Goal: Task Accomplishment & Management: Manage account settings

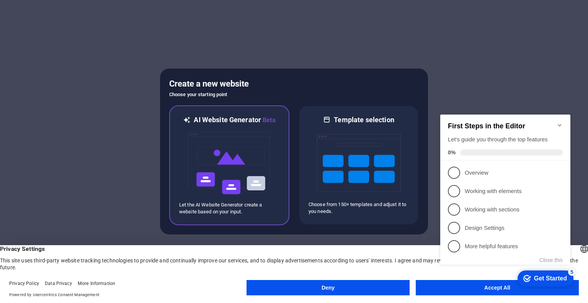
click at [243, 170] on img at bounding box center [229, 163] width 84 height 77
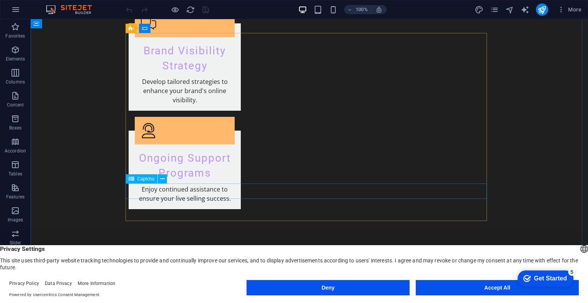
scroll to position [1437, 0]
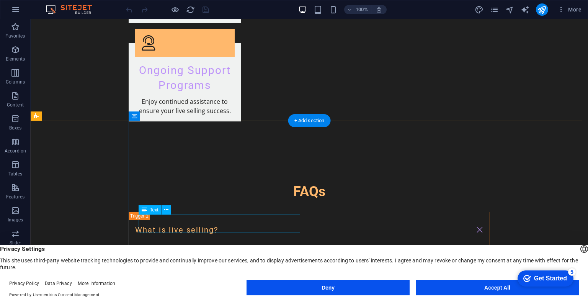
drag, startPoint x: 188, startPoint y: 240, endPoint x: 157, endPoint y: 221, distance: 36.1
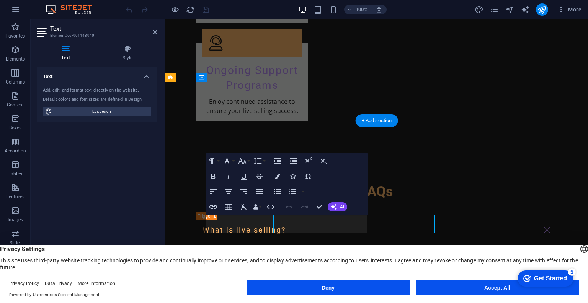
click at [157, 221] on div "Text Style Text Add, edit, and format text directly on the website. Default col…" at bounding box center [97, 164] width 133 height 251
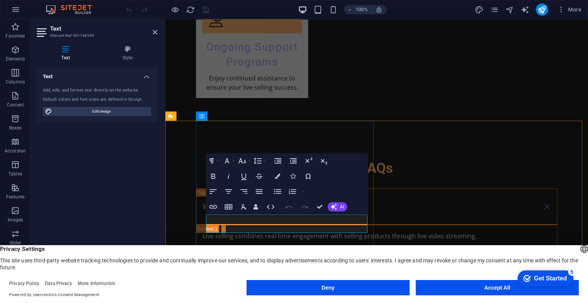
drag, startPoint x: 275, startPoint y: 226, endPoint x: 197, endPoint y: 213, distance: 78.8
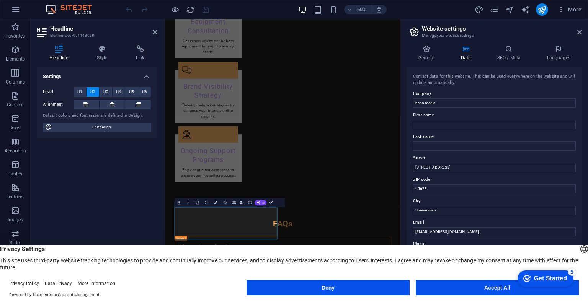
click at [92, 201] on div "Settings Level H1 H2 H3 H4 H5 H6 Alignment Default colors and font sizes are de…" at bounding box center [97, 175] width 121 height 217
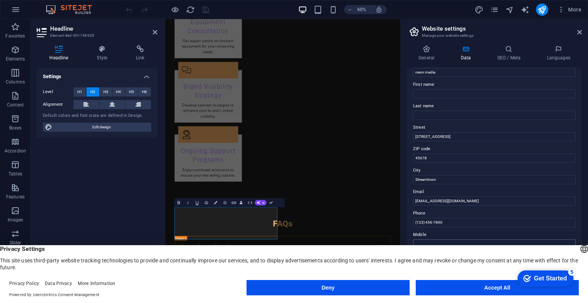
scroll to position [115, 0]
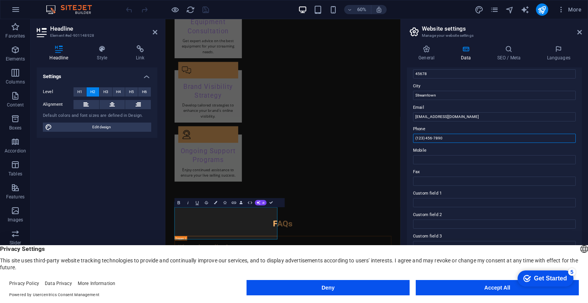
click at [463, 135] on input "(123) 456-7890" at bounding box center [494, 138] width 163 height 9
click at [464, 138] on input "(123) 456-7890" at bounding box center [494, 138] width 163 height 9
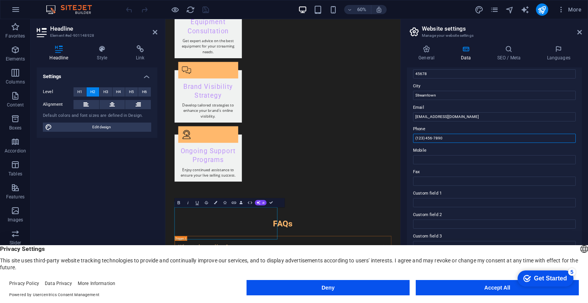
click at [481, 136] on input "(123) 456-7890" at bounding box center [494, 138] width 163 height 9
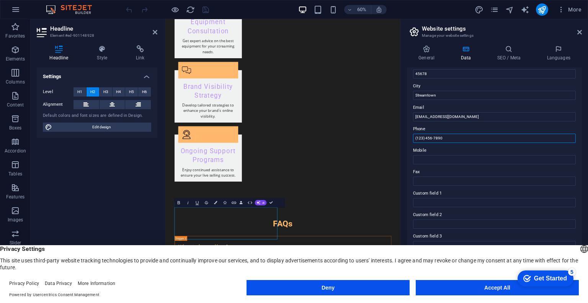
click at [481, 136] on input "(123) 456-7890" at bounding box center [494, 138] width 163 height 9
type input "601111033133"
click at [492, 119] on input "info@neonmedia.com" at bounding box center [494, 116] width 163 height 9
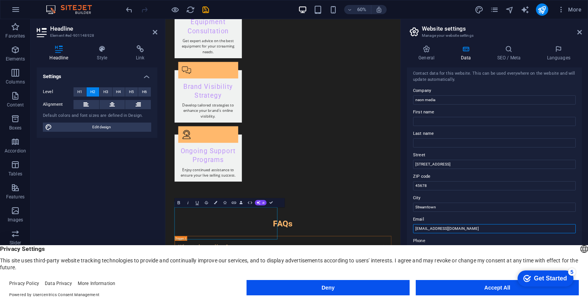
scroll to position [0, 0]
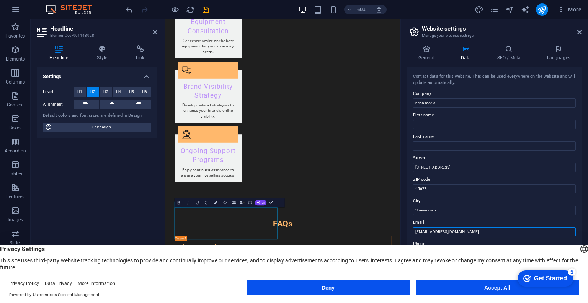
type input "[EMAIL_ADDRESS][DOMAIN_NAME]"
click at [489, 162] on label "Street" at bounding box center [494, 157] width 163 height 9
click at [489, 163] on input "123 Digital Road" at bounding box center [494, 167] width 163 height 9
drag, startPoint x: 653, startPoint y: 184, endPoint x: 517, endPoint y: 252, distance: 152.0
click at [455, 165] on input "123 Digital Road" at bounding box center [494, 167] width 163 height 9
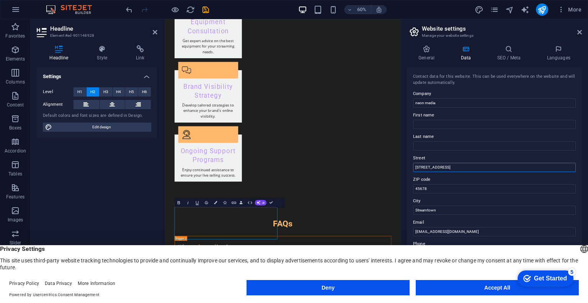
click at [455, 165] on input "123 Digital Road" at bounding box center [494, 167] width 163 height 9
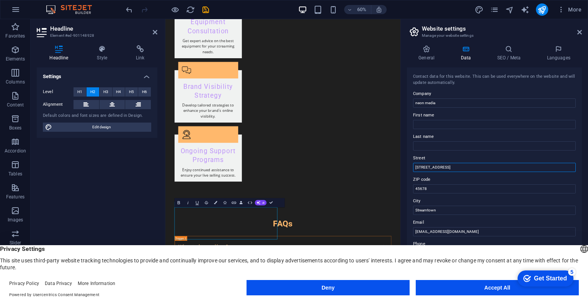
click at [455, 165] on input "123 Digital Road" at bounding box center [494, 167] width 163 height 9
type input "1A-3, wisma dang wangi, [GEOGRAPHIC_DATA][PERSON_NAME]"
click at [438, 186] on input "45678" at bounding box center [494, 188] width 163 height 9
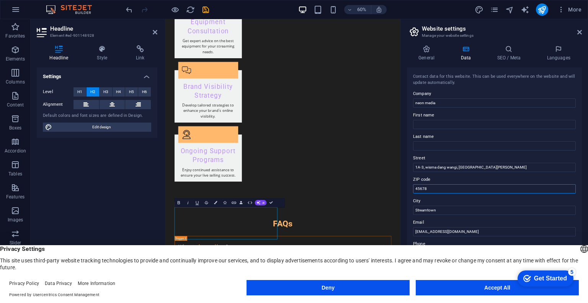
click at [438, 186] on input "45678" at bounding box center [494, 188] width 163 height 9
type input "50100"
click at [429, 211] on input "Streamtown" at bounding box center [494, 210] width 163 height 9
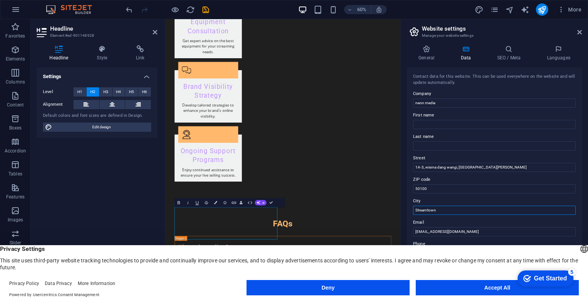
click at [429, 211] on input "Streamtown" at bounding box center [494, 210] width 163 height 9
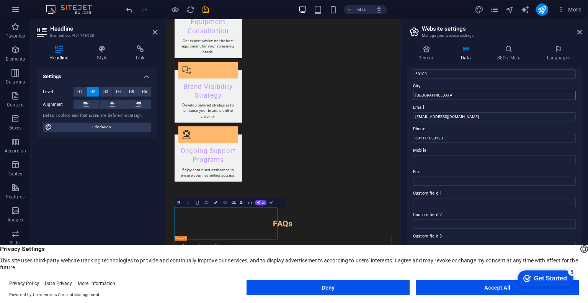
scroll to position [150, 0]
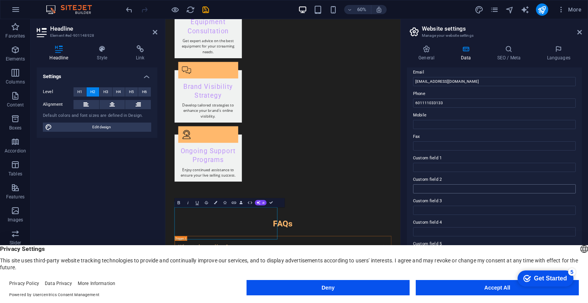
type input "[GEOGRAPHIC_DATA]"
click at [545, 186] on input "Custom field 2" at bounding box center [494, 188] width 163 height 9
click at [530, 212] on input "Custom field 3" at bounding box center [494, 210] width 163 height 9
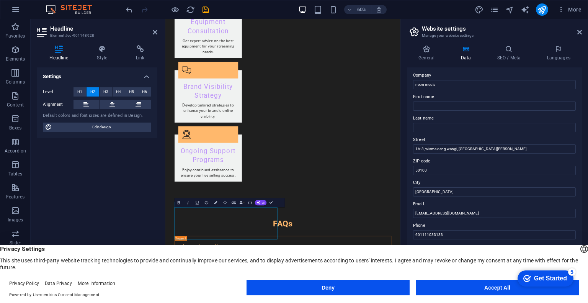
scroll to position [0, 0]
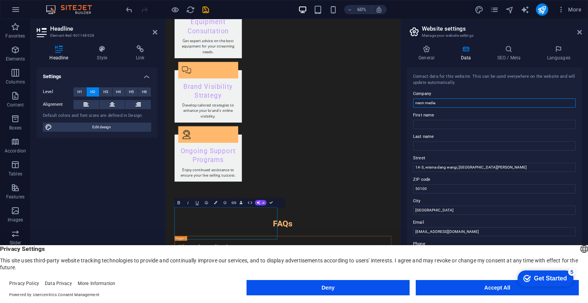
drag, startPoint x: 415, startPoint y: 104, endPoint x: 406, endPoint y: 104, distance: 9.2
click at [406, 104] on div "General Data SEO / Meta Languages Website name neonmedia.club Logo Drag files h…" at bounding box center [494, 164] width 187 height 251
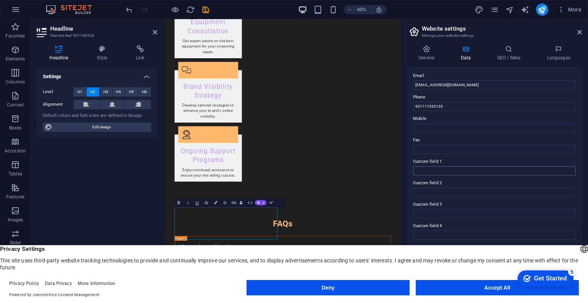
scroll to position [150, 0]
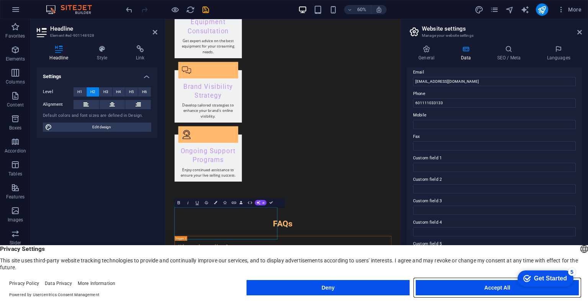
click at [468, 285] on button "Accept All" at bounding box center [497, 287] width 163 height 15
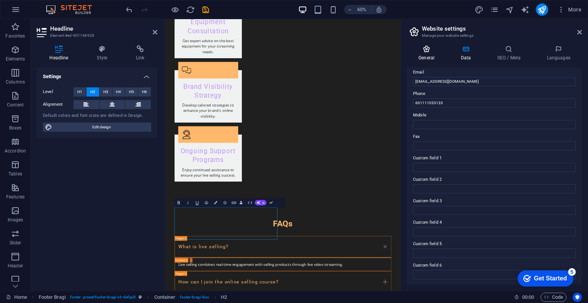
click at [432, 54] on h4 "General" at bounding box center [428, 53] width 42 height 16
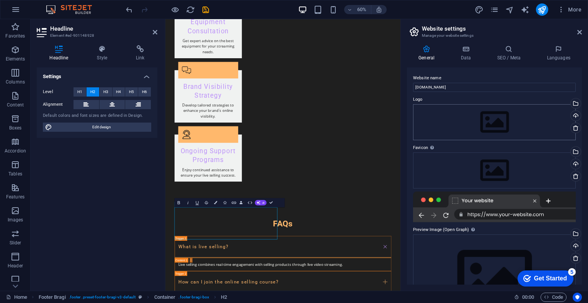
scroll to position [0, 0]
click at [467, 55] on h4 "Data" at bounding box center [467, 53] width 36 height 16
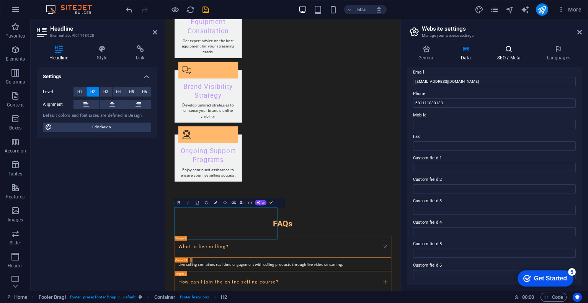
click at [506, 55] on h4 "SEO / Meta" at bounding box center [510, 53] width 50 height 16
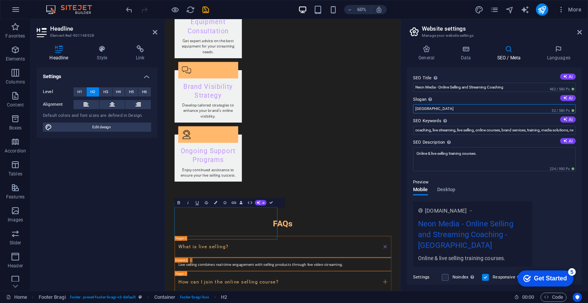
click at [430, 108] on input "Berlin" at bounding box center [494, 108] width 163 height 9
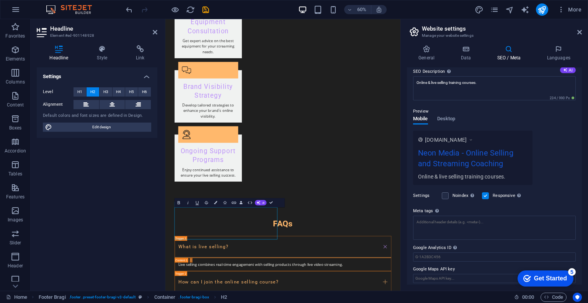
scroll to position [75, 0]
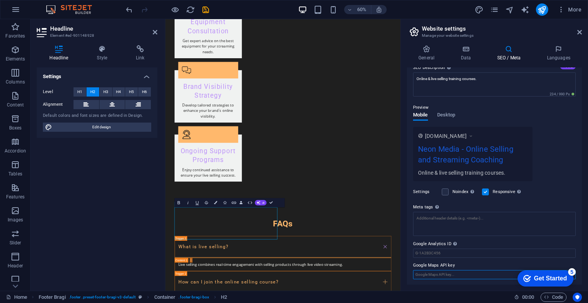
click at [480, 277] on input "Google Maps API key" at bounding box center [494, 274] width 163 height 9
click at [559, 53] on h4 "Languages" at bounding box center [558, 53] width 47 height 16
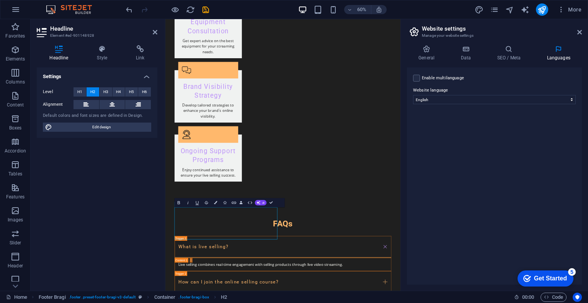
drag, startPoint x: 557, startPoint y: 278, endPoint x: 923, endPoint y: 545, distance: 452.8
click at [557, 278] on div "Get Started" at bounding box center [550, 278] width 33 height 7
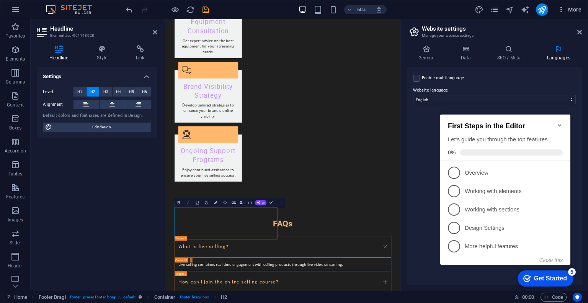
click at [577, 12] on span "More" at bounding box center [569, 10] width 24 height 8
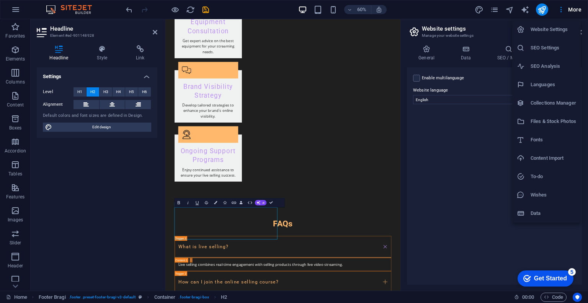
click at [538, 10] on div at bounding box center [294, 151] width 588 height 303
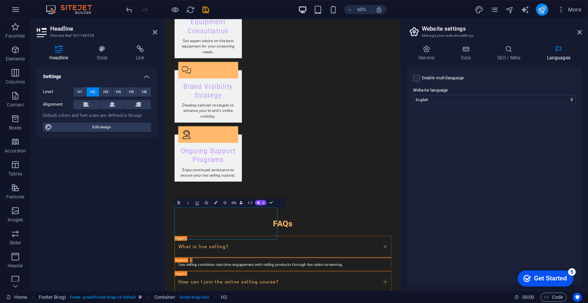
click at [542, 9] on icon "publish" at bounding box center [541, 9] width 9 height 9
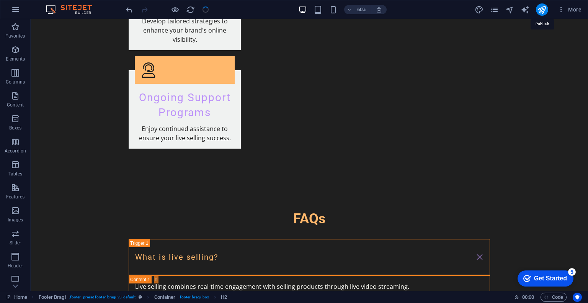
scroll to position [1426, 0]
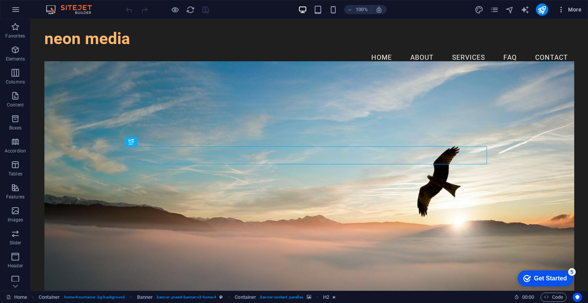
click at [564, 9] on icon "button" at bounding box center [561, 10] width 8 height 8
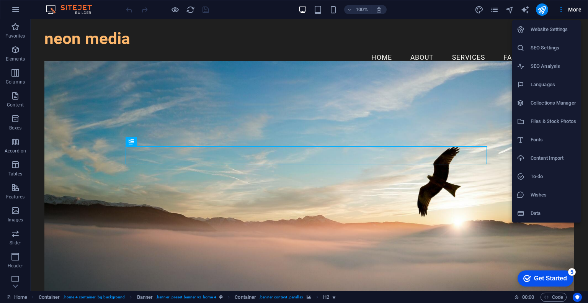
click at [558, 25] on h6 "Website Settings" at bounding box center [553, 29] width 46 height 9
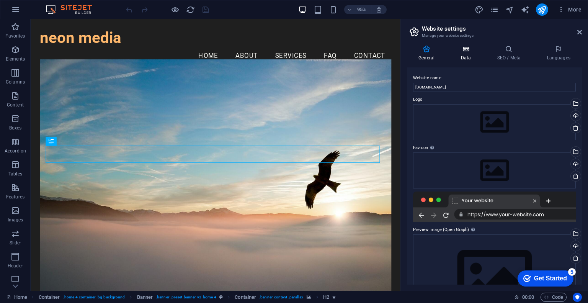
click at [470, 51] on icon at bounding box center [465, 49] width 33 height 8
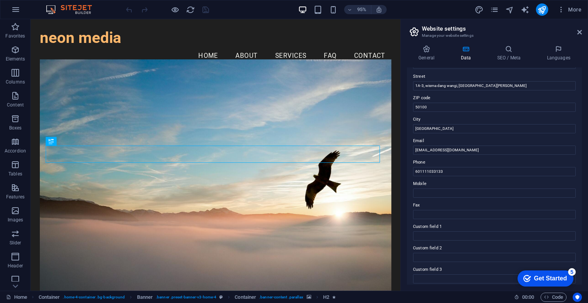
scroll to position [73, 0]
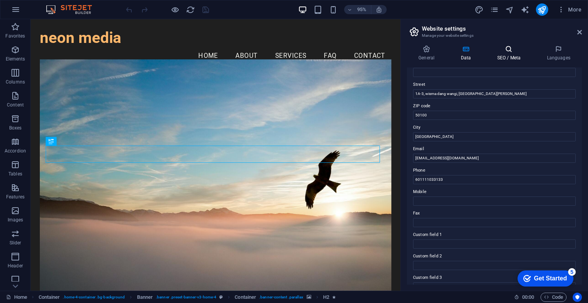
click at [502, 51] on icon at bounding box center [508, 49] width 47 height 8
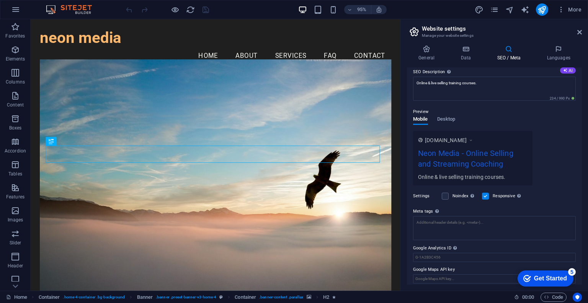
scroll to position [75, 0]
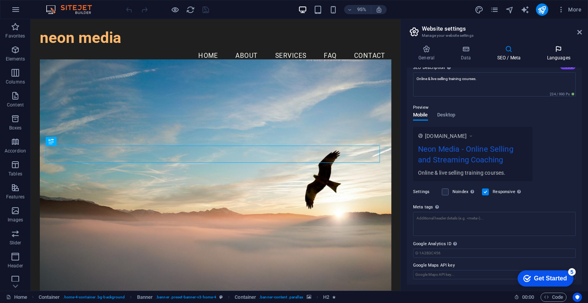
click at [573, 53] on h4 "Languages" at bounding box center [558, 53] width 47 height 16
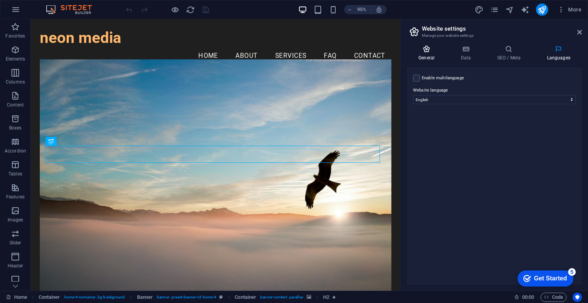
click at [428, 55] on h4 "General" at bounding box center [428, 53] width 42 height 16
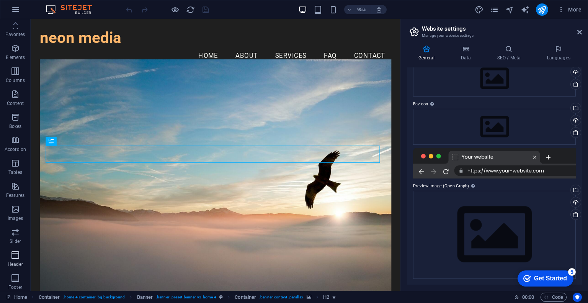
scroll to position [0, 0]
click at [16, 11] on icon "button" at bounding box center [15, 9] width 9 height 9
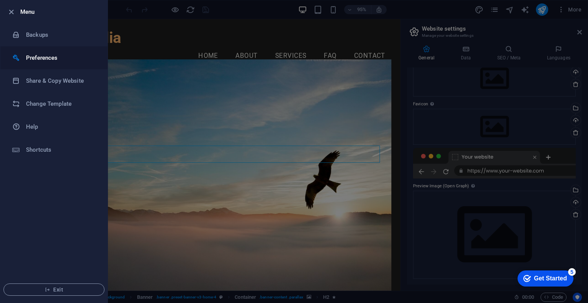
click at [29, 55] on h6 "Preferences" at bounding box center [61, 57] width 71 height 9
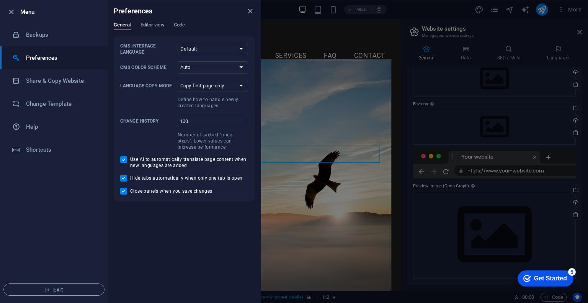
click at [285, 8] on div at bounding box center [294, 151] width 588 height 303
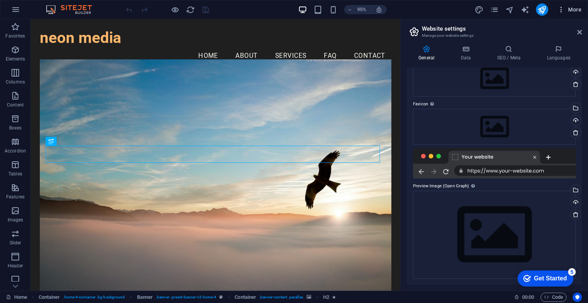
click at [563, 10] on icon "button" at bounding box center [561, 10] width 8 height 8
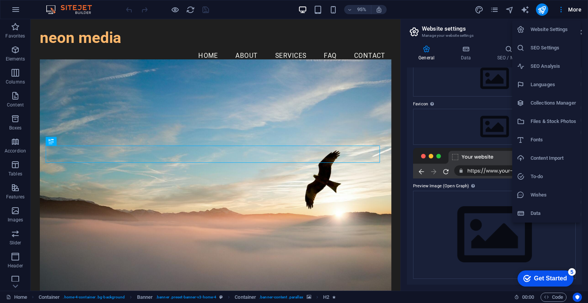
click at [12, 8] on div at bounding box center [294, 151] width 588 height 303
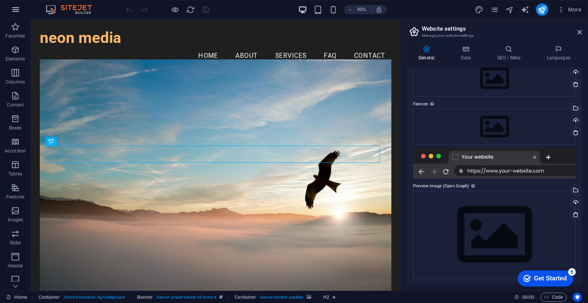
click at [17, 7] on icon "button" at bounding box center [15, 9] width 9 height 9
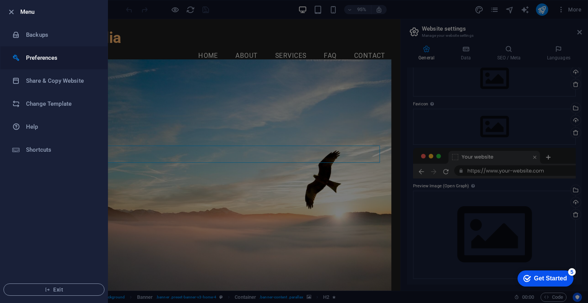
click at [31, 56] on h6 "Preferences" at bounding box center [61, 57] width 71 height 9
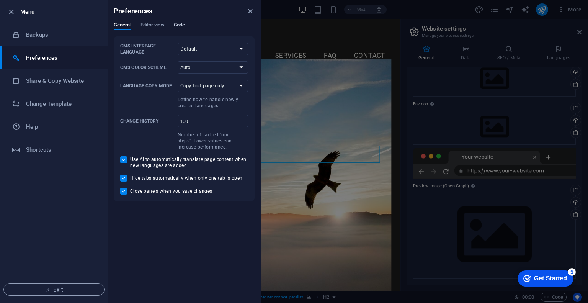
click at [178, 24] on span "Code" at bounding box center [179, 25] width 11 height 11
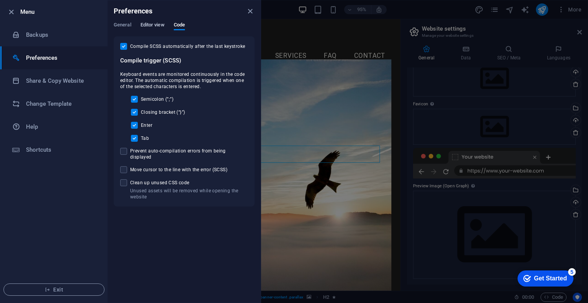
click at [155, 24] on span "Editor view" at bounding box center [152, 25] width 24 height 11
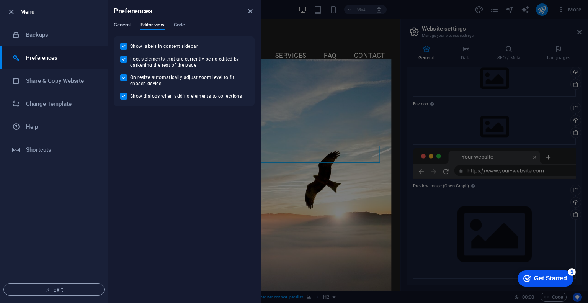
click at [124, 23] on span "General" at bounding box center [123, 25] width 18 height 11
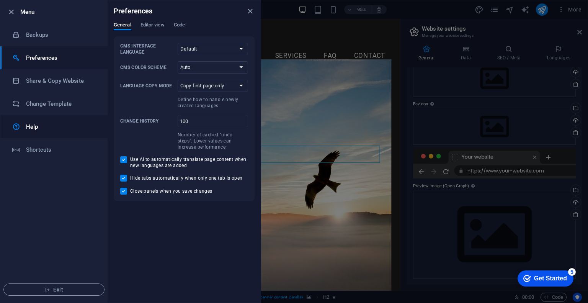
click at [41, 127] on h6 "Help" at bounding box center [61, 126] width 71 height 9
